Goal: Task Accomplishment & Management: Manage account settings

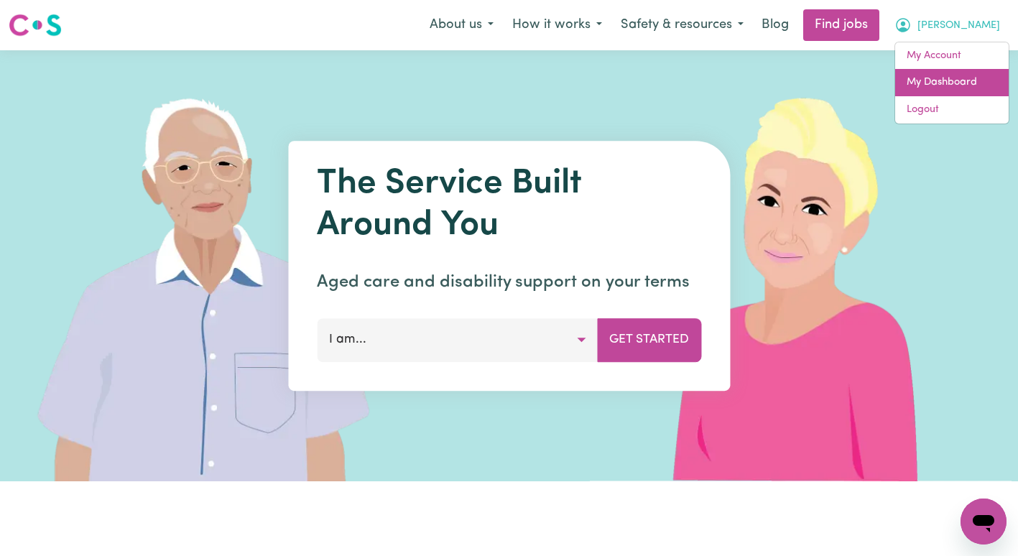
click at [942, 80] on link "My Dashboard" at bounding box center [951, 82] width 113 height 27
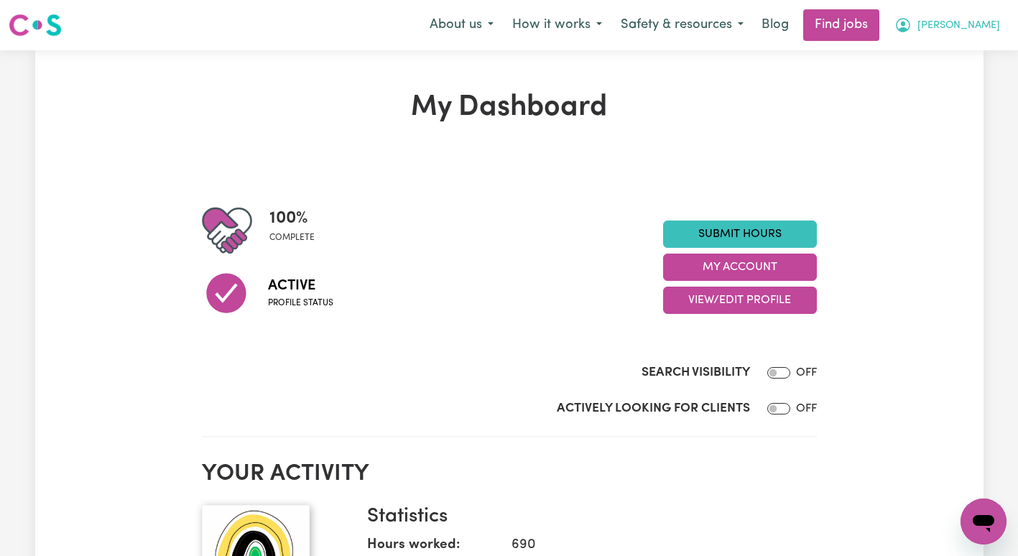
click at [967, 30] on span "[PERSON_NAME]" at bounding box center [958, 26] width 83 height 16
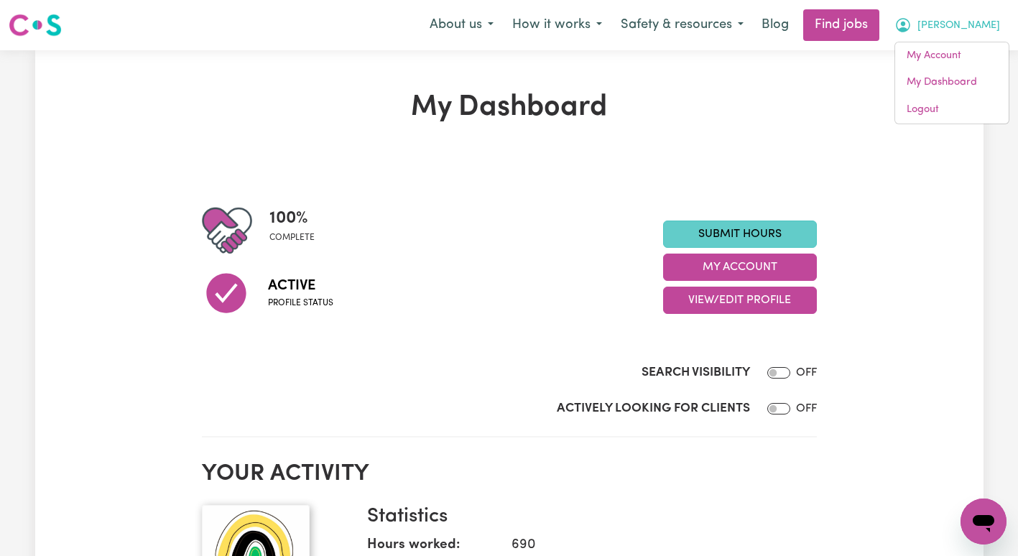
click at [768, 225] on link "Submit Hours" at bounding box center [740, 233] width 154 height 27
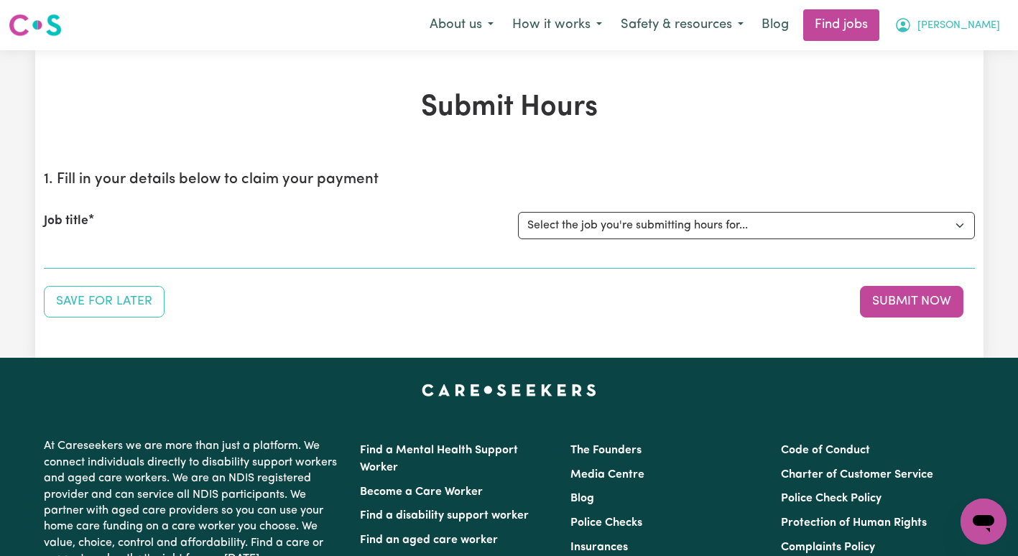
click at [957, 27] on button "[PERSON_NAME]" at bounding box center [947, 25] width 124 height 30
click at [945, 55] on link "My Account" at bounding box center [951, 55] width 113 height 27
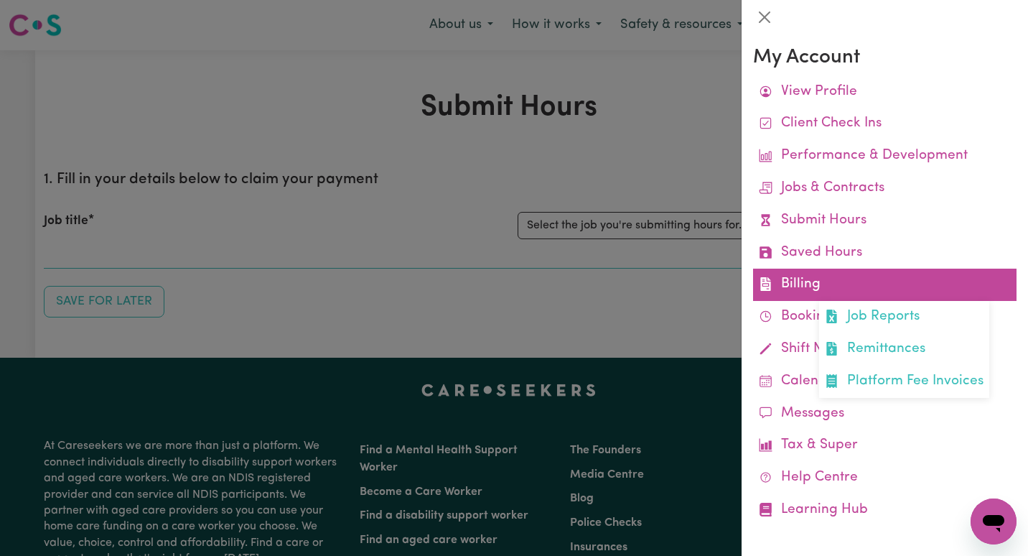
click at [842, 276] on link "Billing Job Reports Remittances Platform Fee Invoices" at bounding box center [885, 285] width 264 height 32
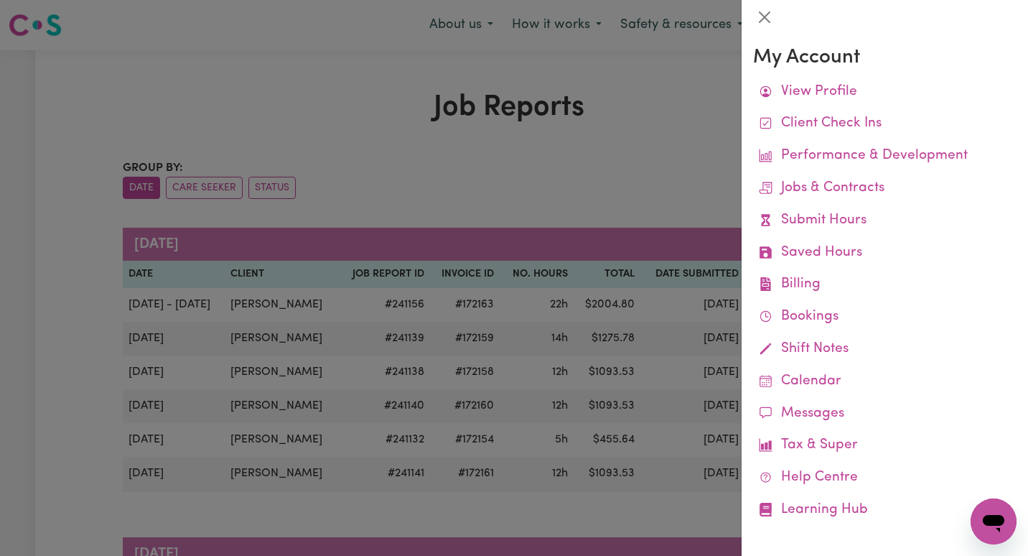
click at [638, 189] on div at bounding box center [514, 278] width 1028 height 556
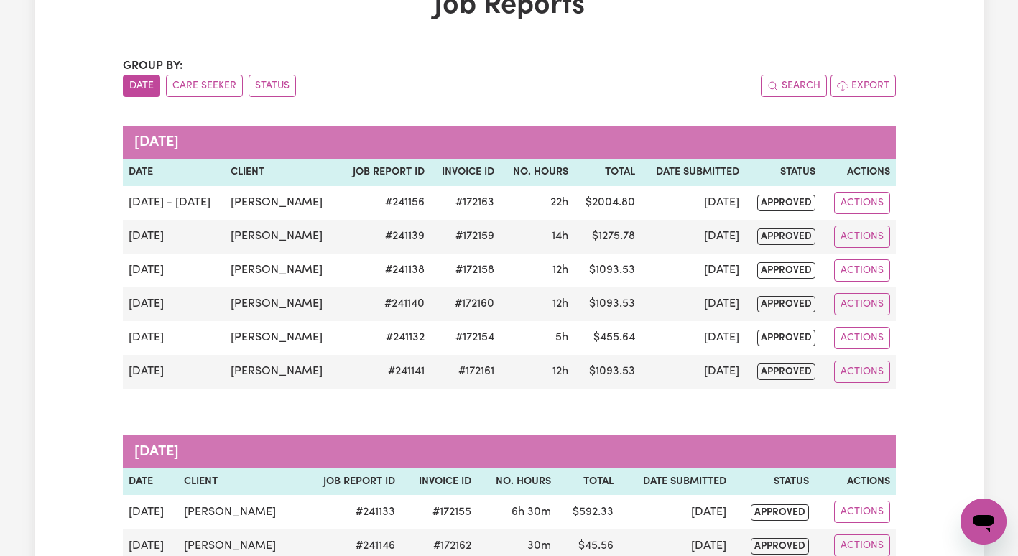
scroll to position [113, 0]
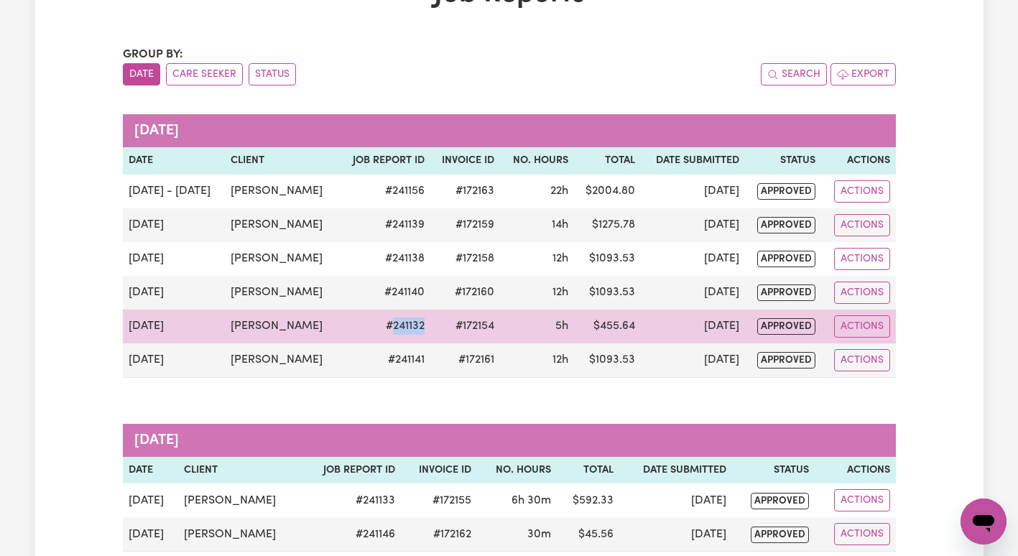
drag, startPoint x: 370, startPoint y: 325, endPoint x: 406, endPoint y: 326, distance: 35.9
click at [406, 326] on td "# 241132" at bounding box center [383, 327] width 91 height 34
copy td "241132"
click at [871, 330] on button "Actions" at bounding box center [862, 326] width 56 height 22
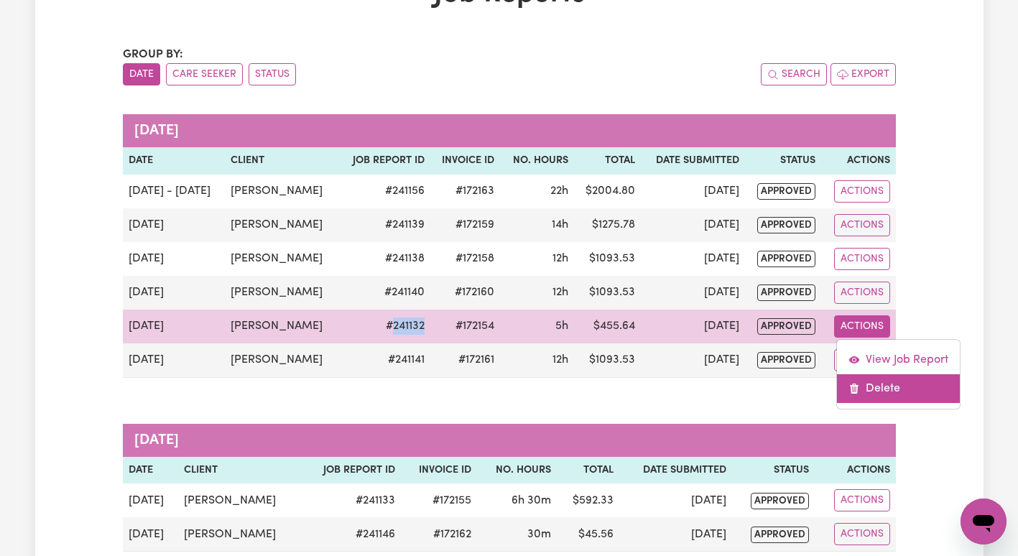
click at [862, 378] on link "Delete" at bounding box center [898, 388] width 123 height 29
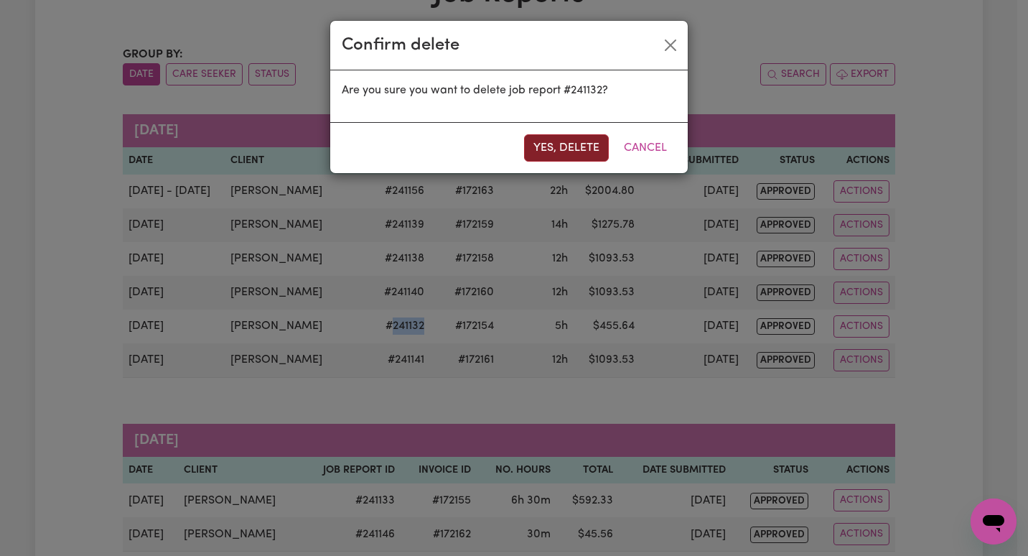
click at [566, 153] on button "Yes, delete" at bounding box center [566, 147] width 85 height 27
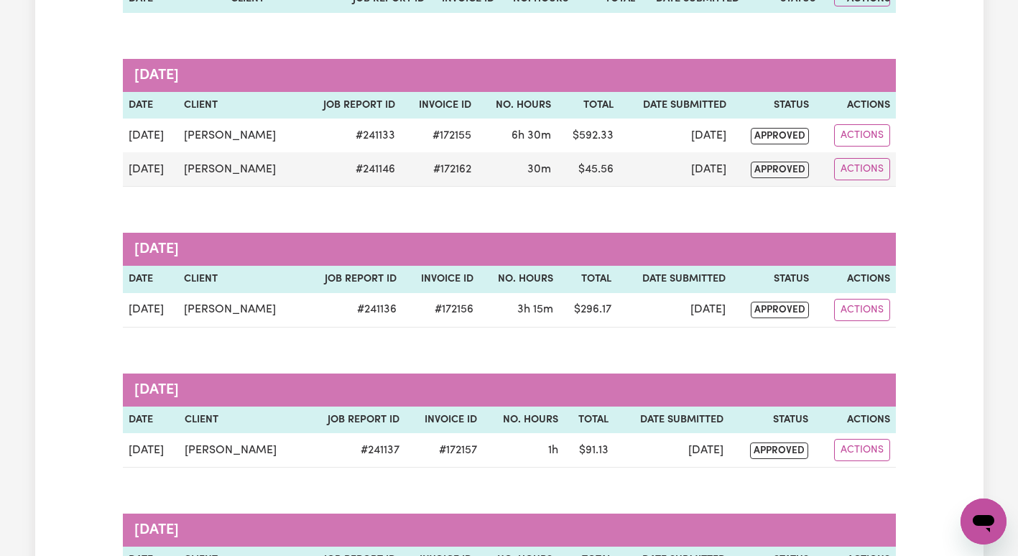
scroll to position [451, 0]
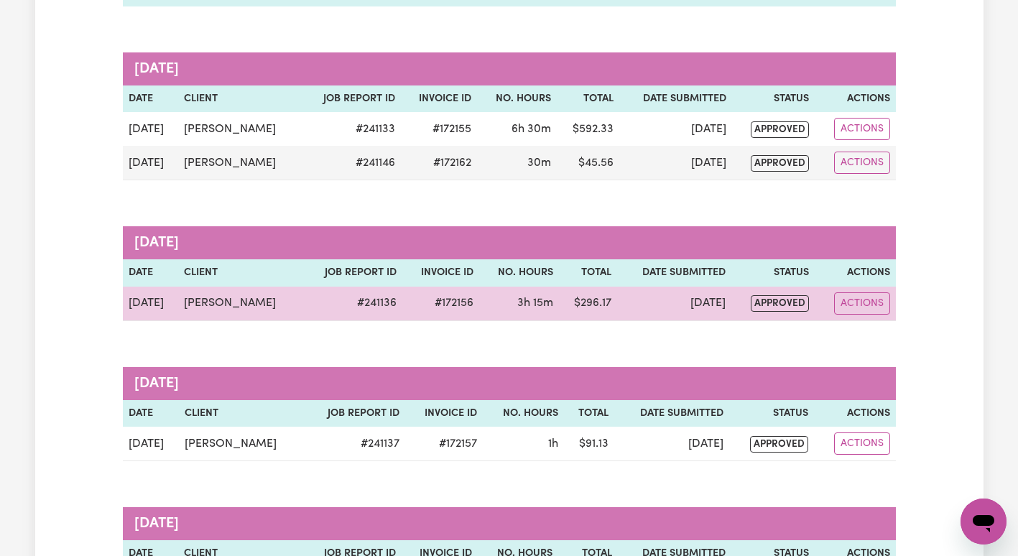
click at [338, 299] on td "# 241136" at bounding box center [352, 304] width 100 height 34
drag, startPoint x: 336, startPoint y: 304, endPoint x: 373, endPoint y: 297, distance: 37.2
click at [373, 297] on td "# 241136" at bounding box center [352, 304] width 100 height 34
copy td "241136"
click at [875, 307] on button "Actions" at bounding box center [862, 303] width 56 height 22
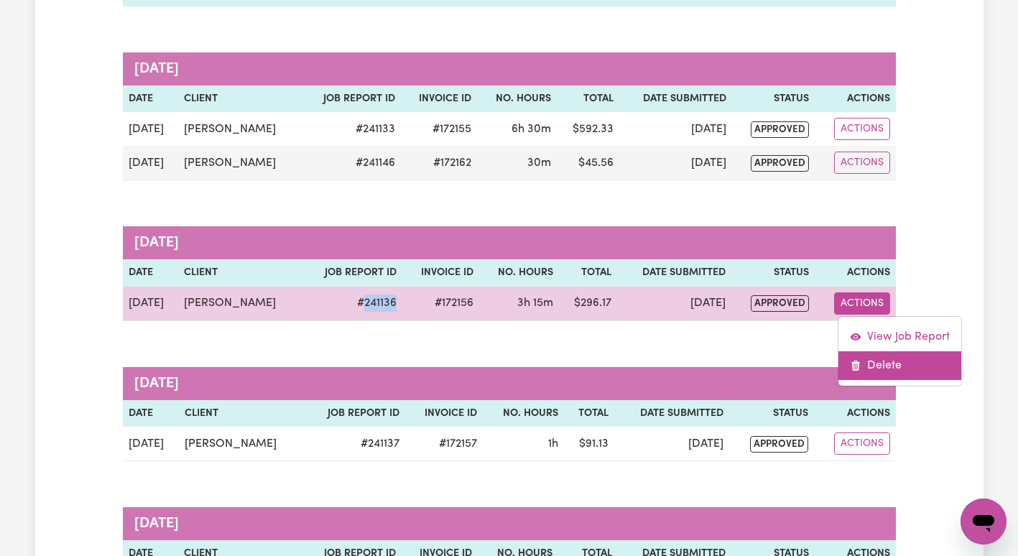
click at [873, 371] on link "Delete" at bounding box center [899, 365] width 123 height 29
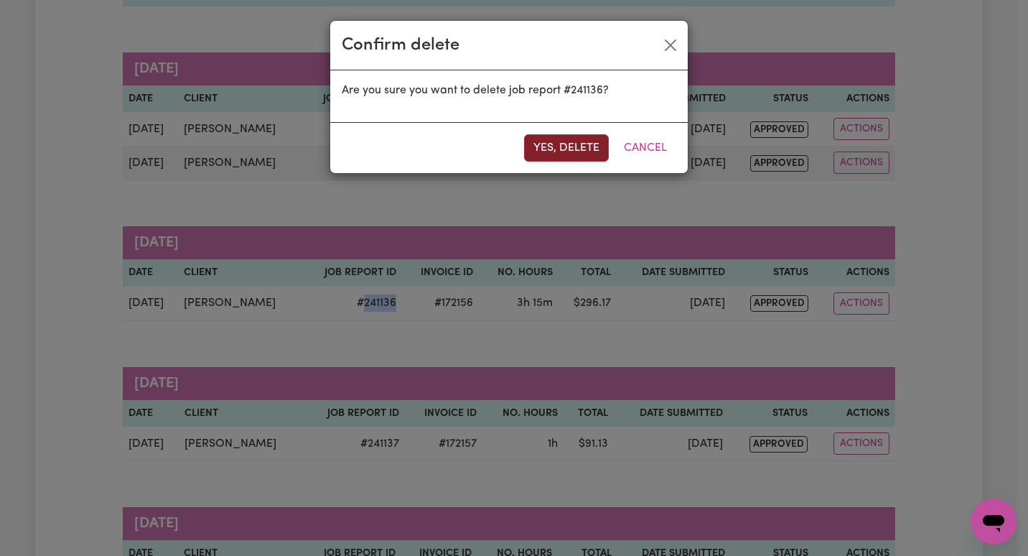
click at [569, 149] on button "Yes, delete" at bounding box center [566, 147] width 85 height 27
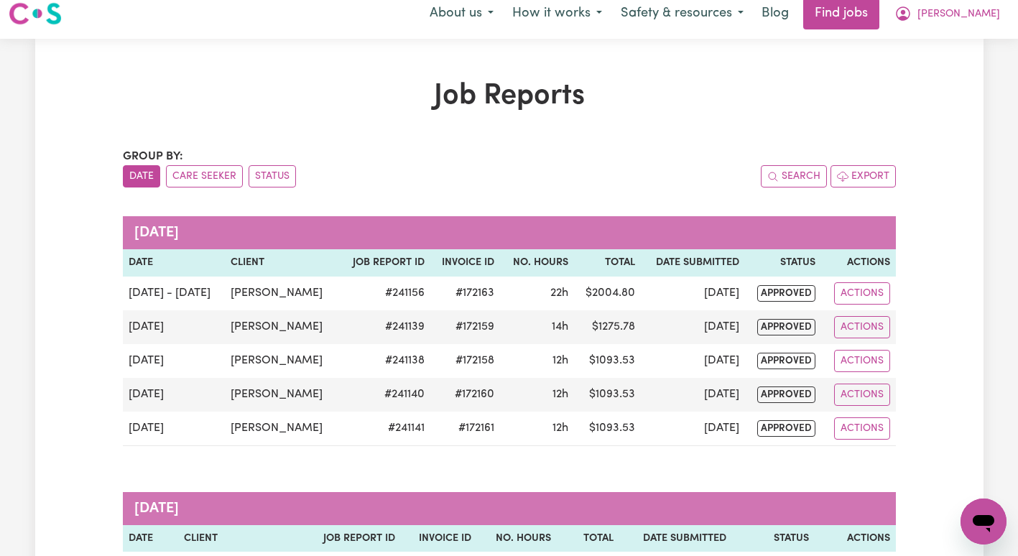
scroll to position [7, 0]
